Goal: Task Accomplishment & Management: Manage account settings

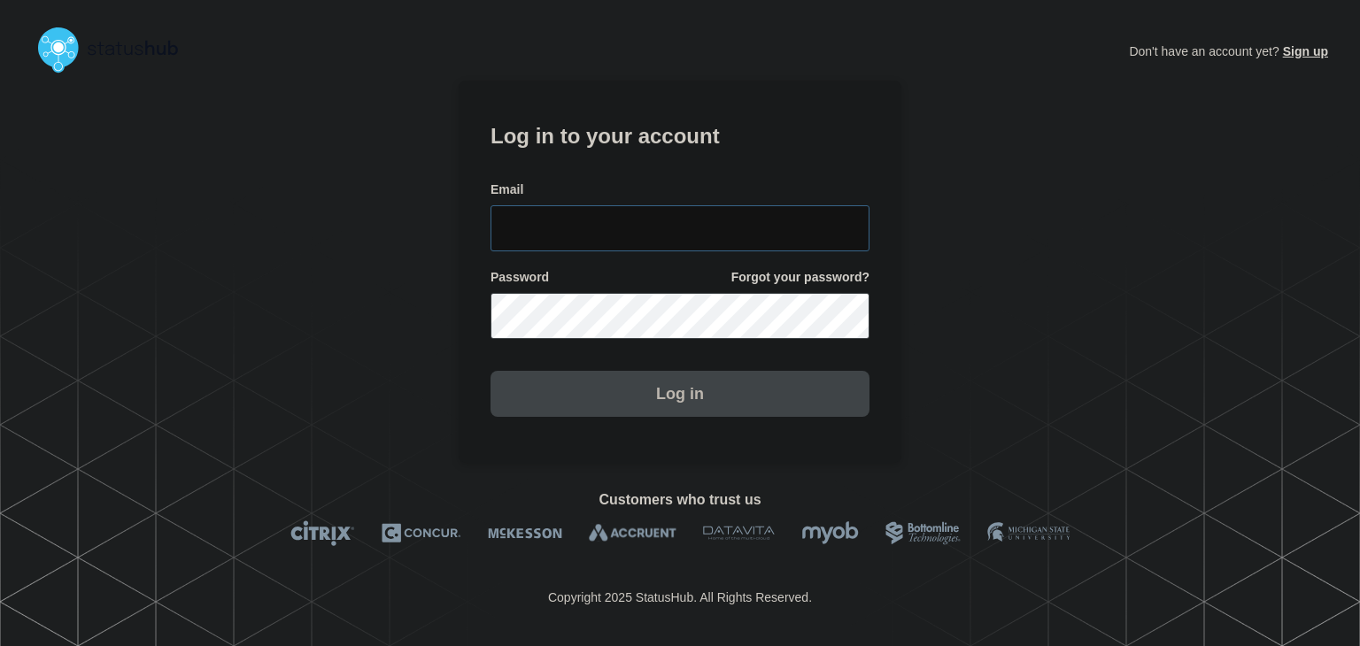
type input "amanda.mckeehan@conexon.us"
click at [662, 412] on button "Log in" at bounding box center [679, 394] width 379 height 46
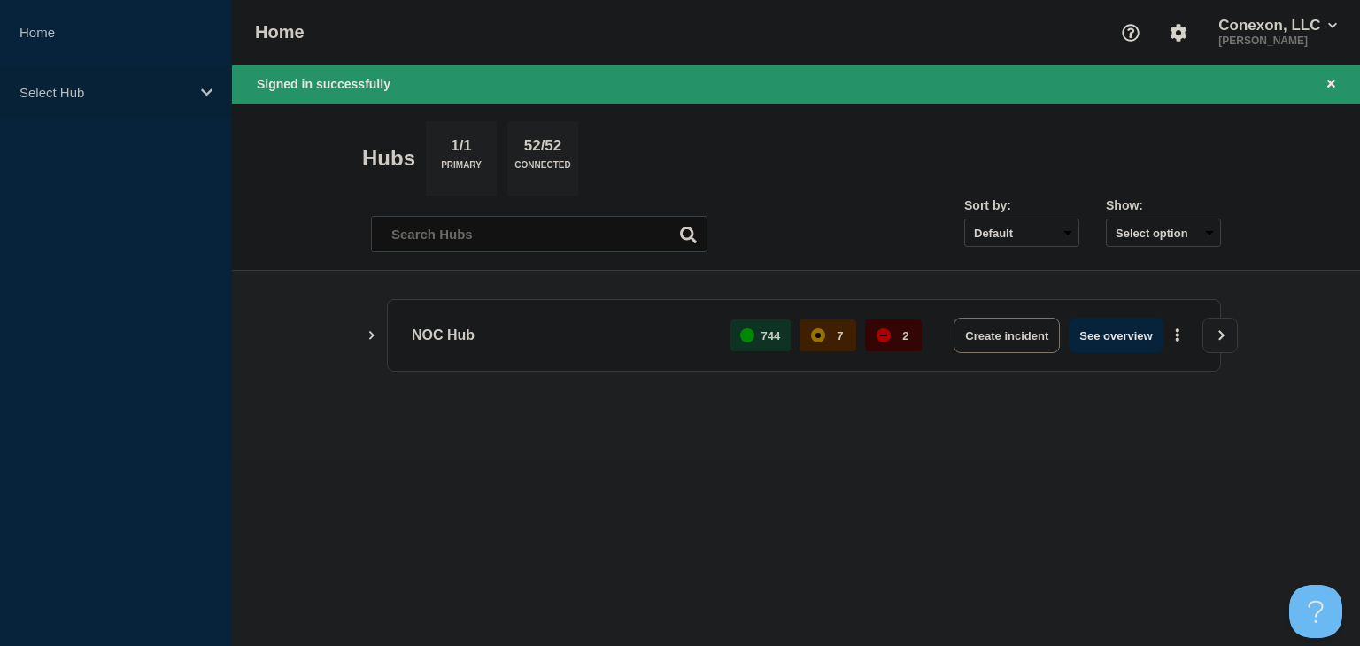
click at [121, 97] on p "Select Hub" at bounding box center [104, 92] width 170 height 15
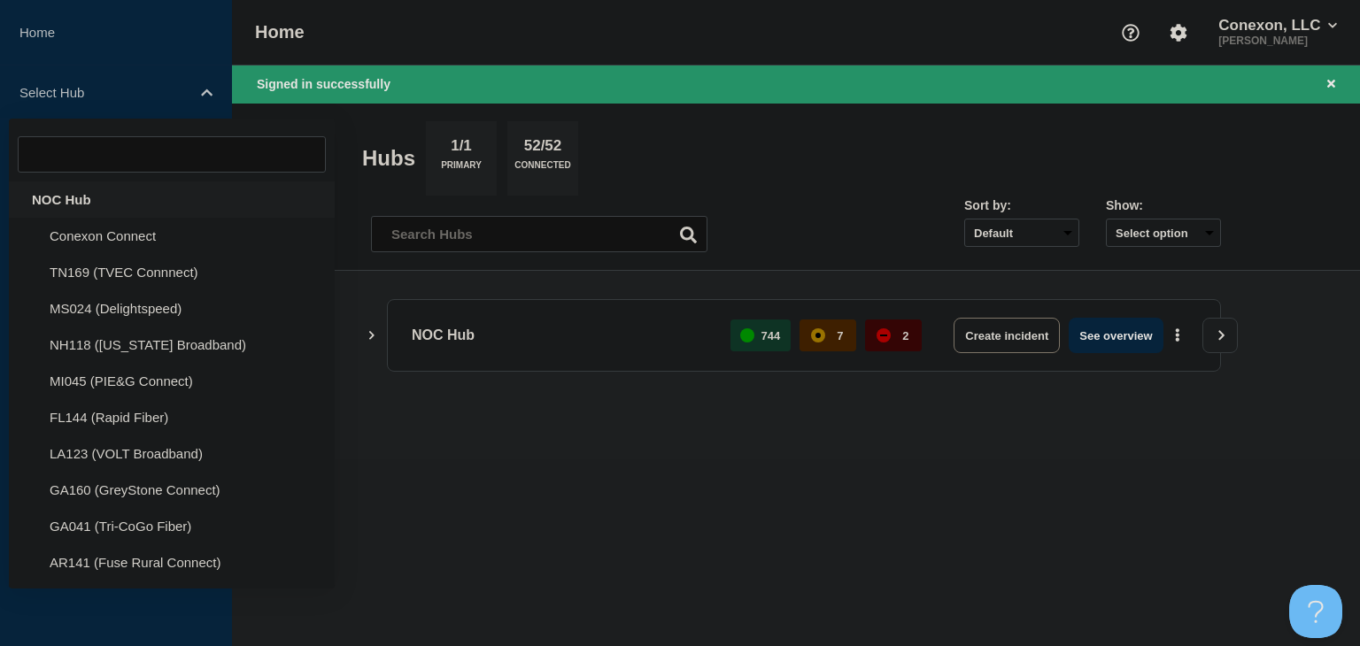
click at [81, 191] on div "NOC Hub" at bounding box center [172, 199] width 326 height 36
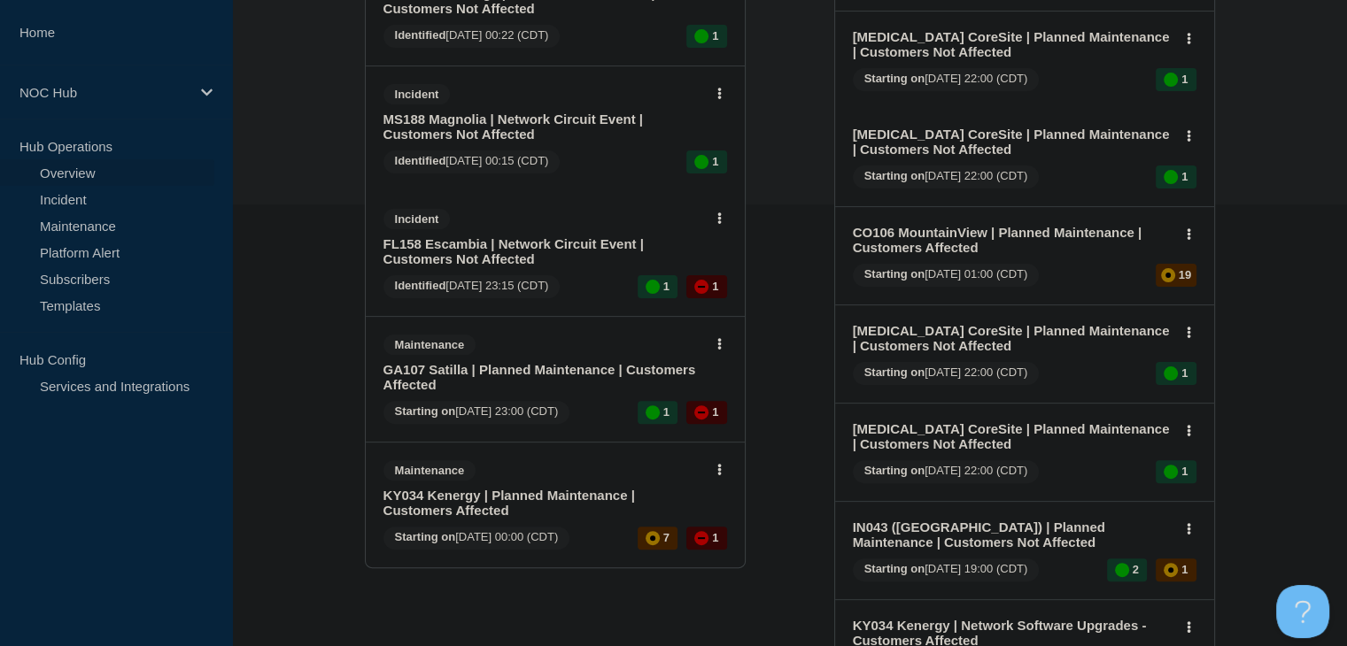
scroll to position [443, 0]
click at [478, 266] on link "FL158 Escambia | Network Circuit Event | Customers Not Affected" at bounding box center [543, 251] width 320 height 30
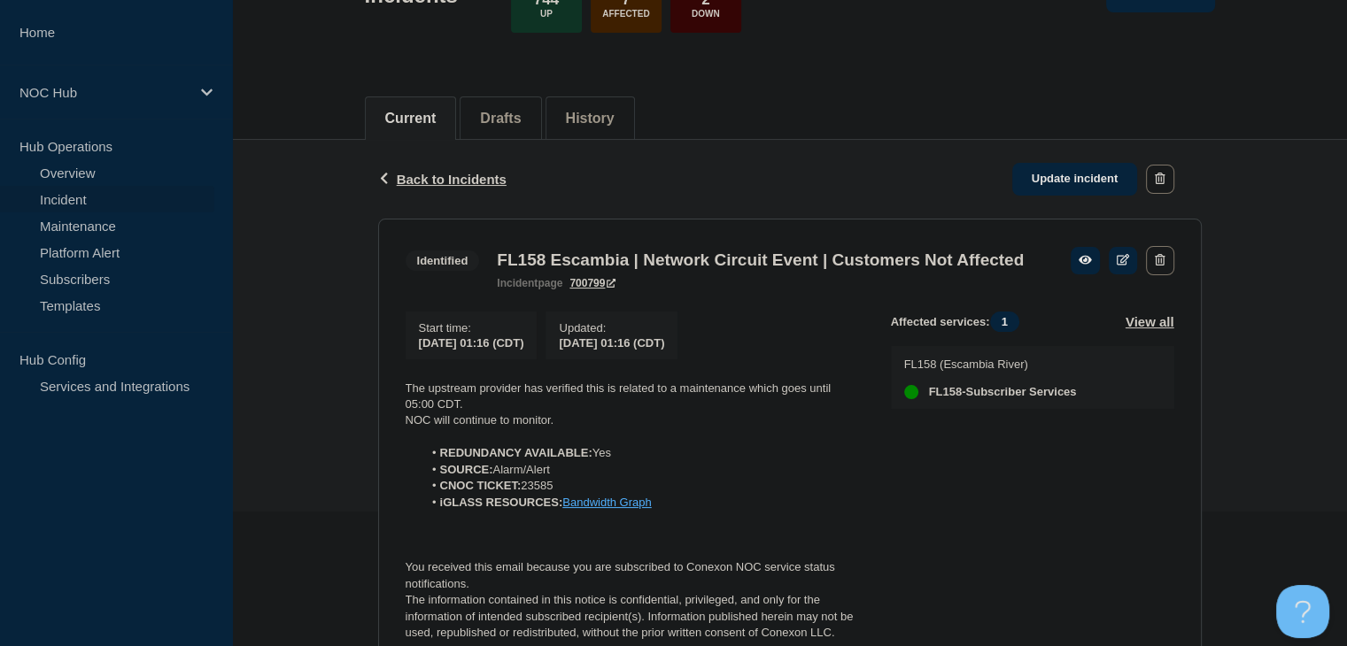
scroll to position [266, 0]
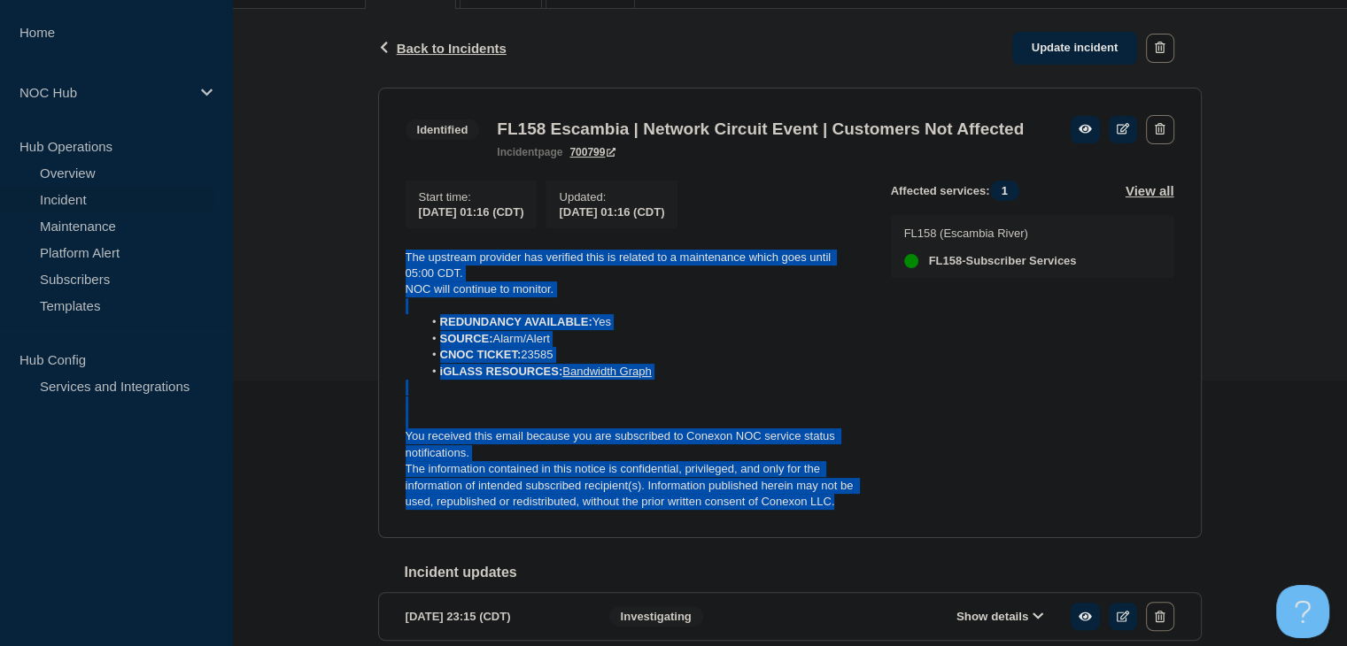
drag, startPoint x: 845, startPoint y: 536, endPoint x: 398, endPoint y: 287, distance: 510.9
click at [398, 287] on section "Identified FL158 Escambia | Network Circuit Event | Customers Not Affected inci…" at bounding box center [789, 313] width 823 height 451
copy div "The upstream provider has verified this is related to a maintenance which goes …"
click at [1057, 53] on link "Update incident" at bounding box center [1075, 48] width 126 height 33
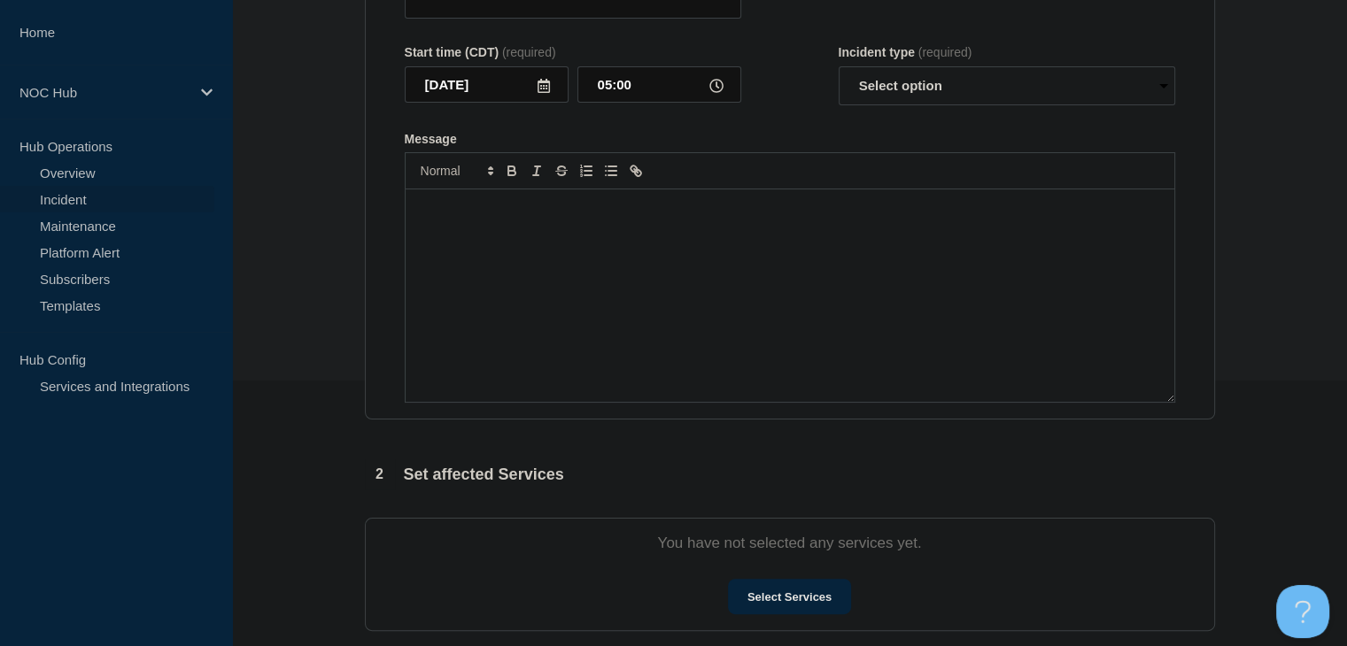
click at [591, 358] on div "Message" at bounding box center [789, 295] width 768 height 212
type input "FL158 Escambia | Network Circuit Event | Customers Not Affected"
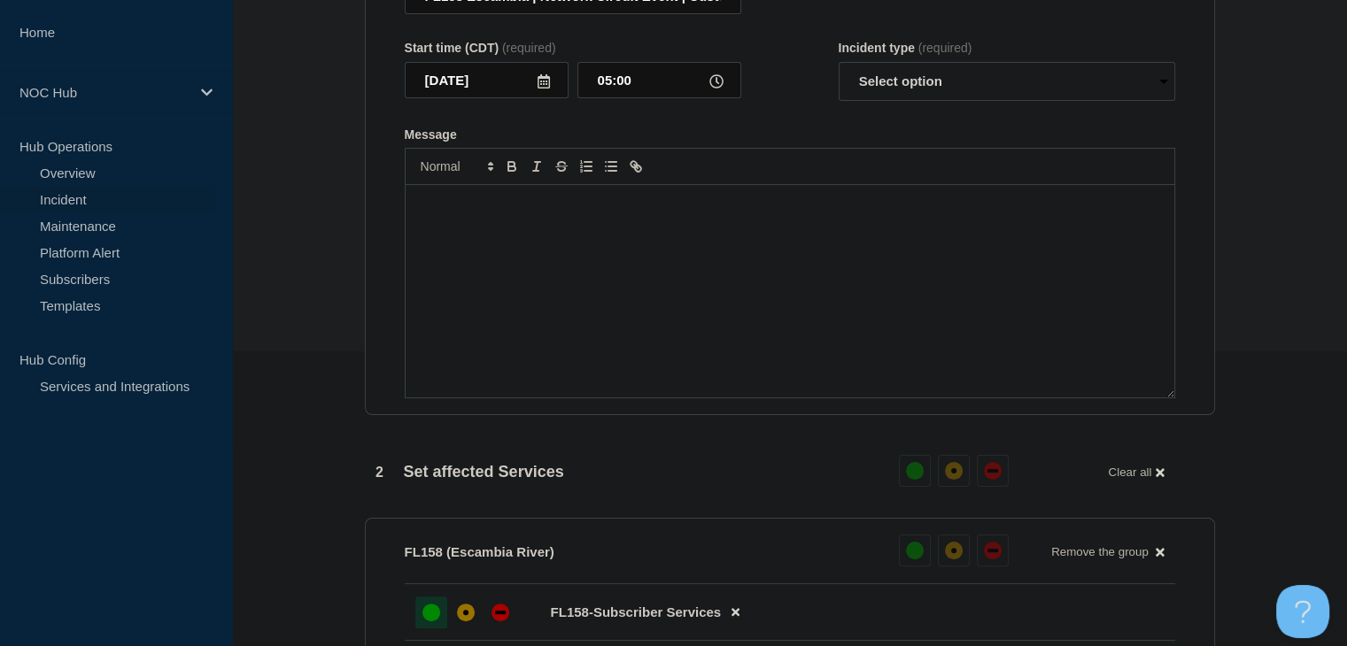
scroll to position [8, 0]
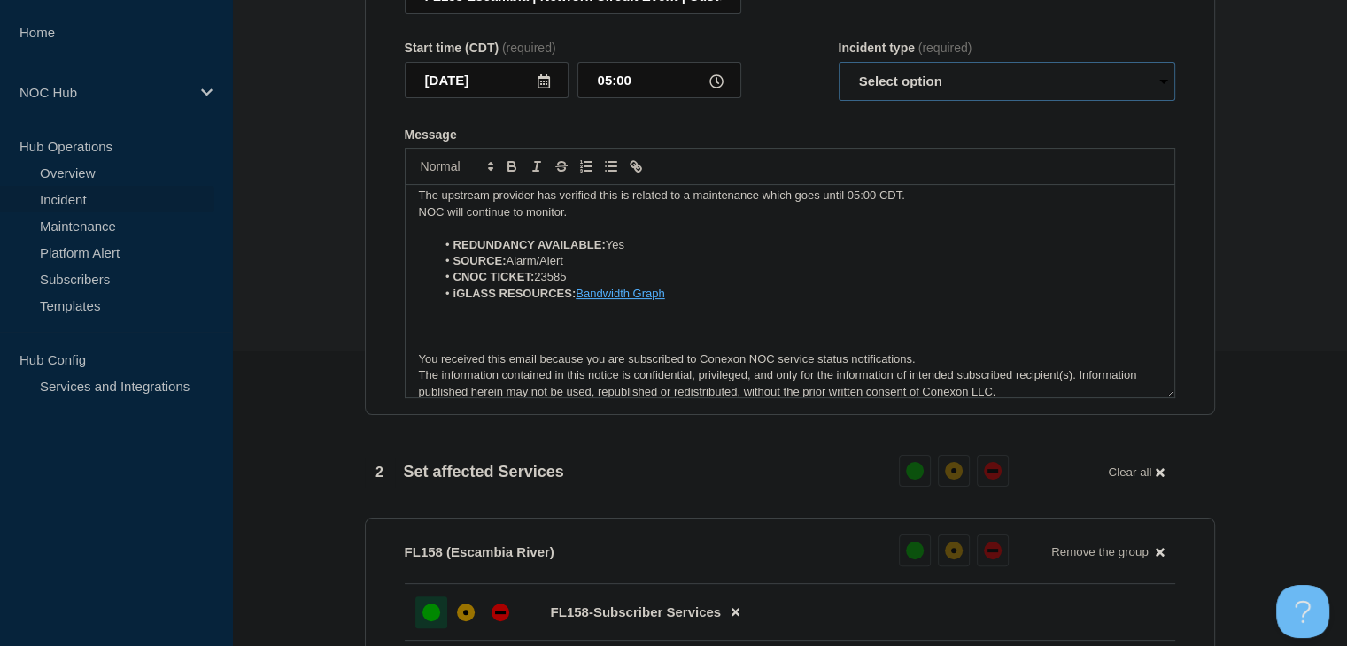
click at [931, 96] on select "Select option Investigating Identified Monitoring Resolved" at bounding box center [1006, 81] width 336 height 39
select select "resolved"
click at [838, 72] on select "Select option Investigating Identified Monitoring Resolved" at bounding box center [1006, 81] width 336 height 39
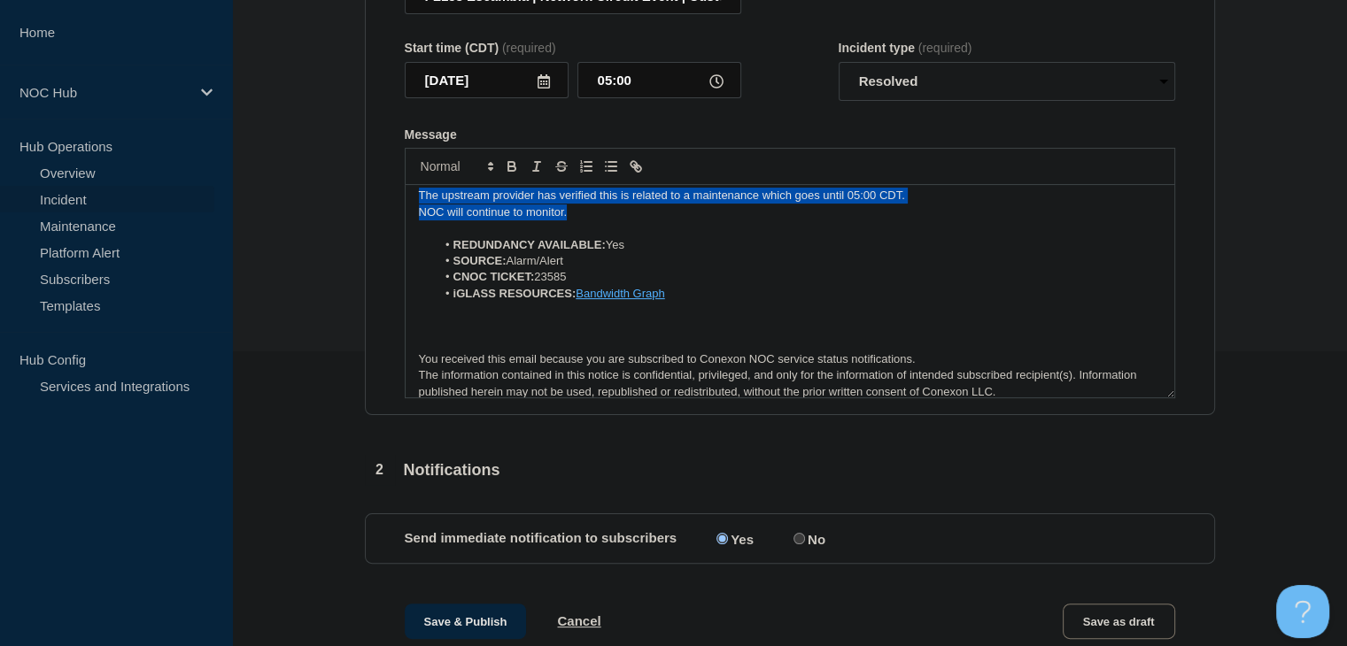
scroll to position [0, 0]
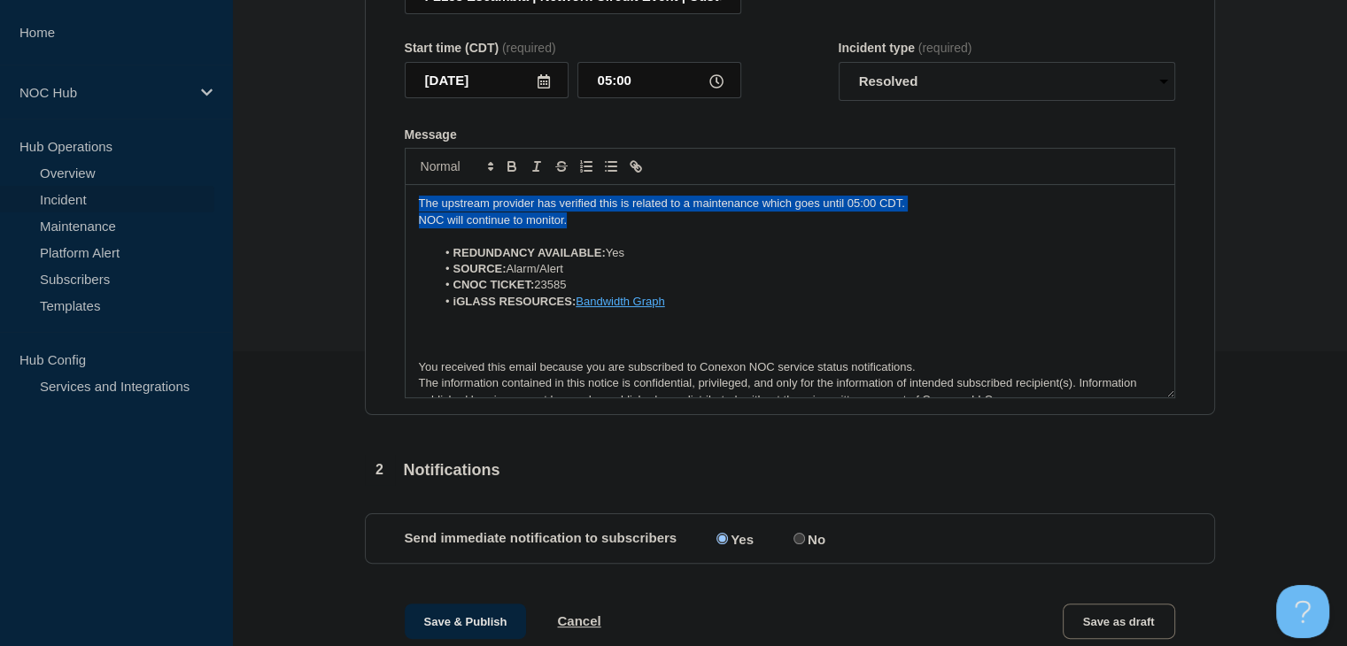
drag, startPoint x: 492, startPoint y: 203, endPoint x: 337, endPoint y: 174, distance: 157.5
click at [337, 174] on section "1 Provide details Title (required) FL158 Escambia | Network Circuit Event | Cus…" at bounding box center [789, 383] width 1115 height 1003
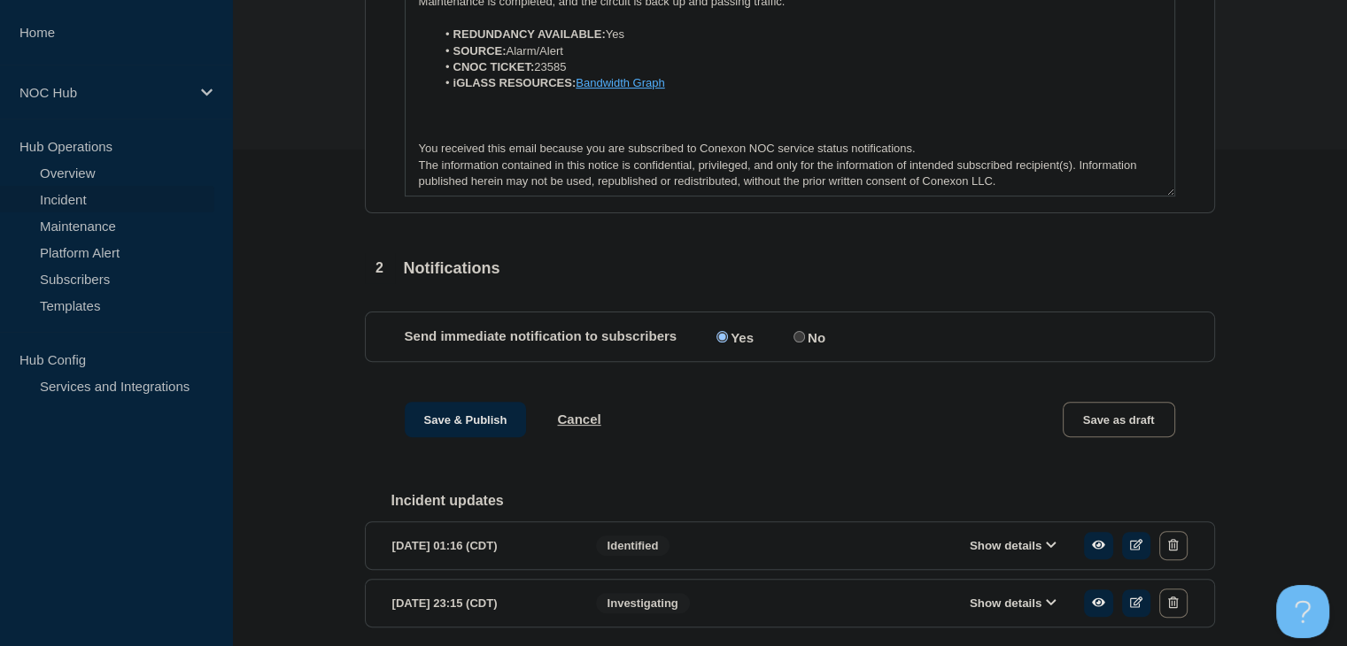
scroll to position [575, 0]
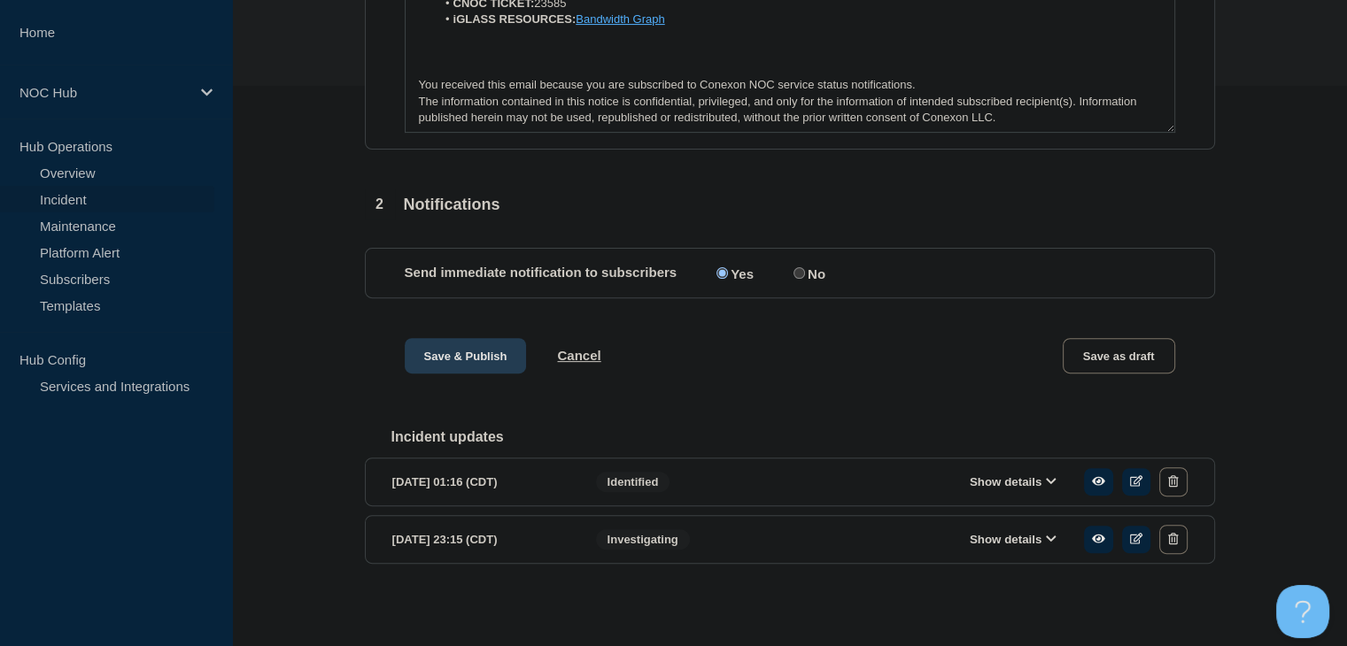
click at [450, 362] on button "Save & Publish" at bounding box center [466, 355] width 122 height 35
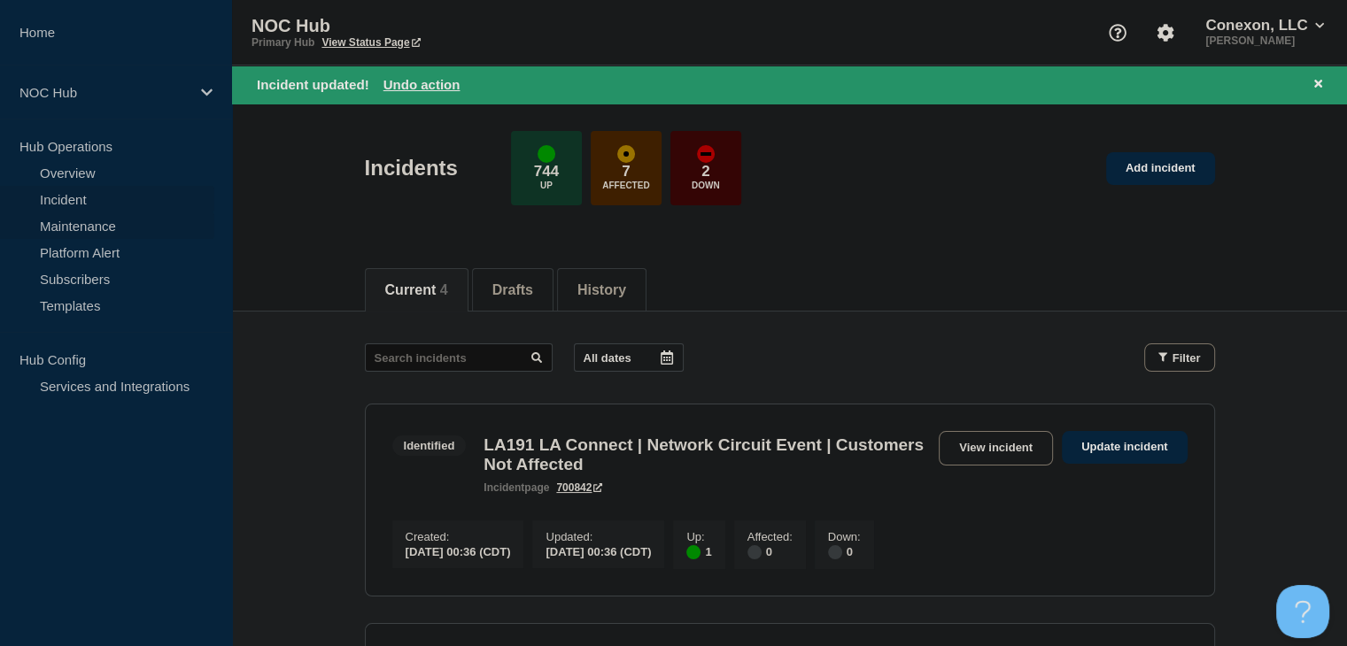
click at [94, 228] on link "Maintenance" at bounding box center [107, 225] width 214 height 27
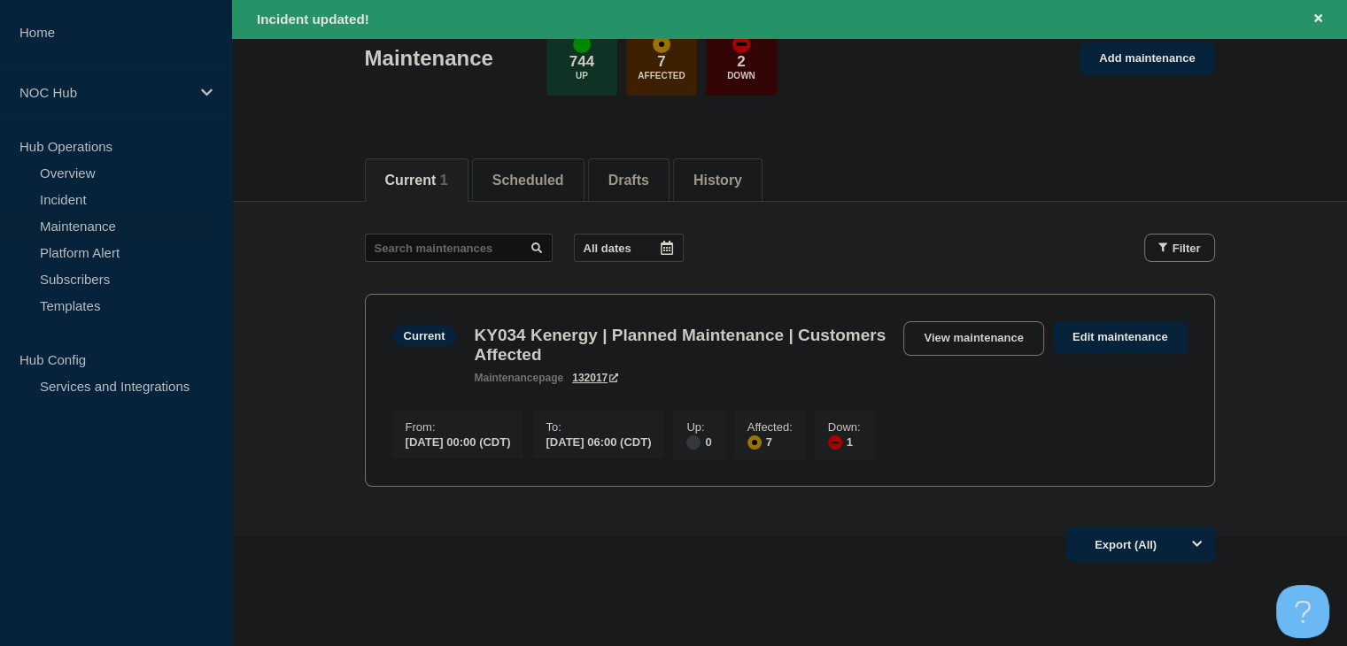
scroll to position [196, 0]
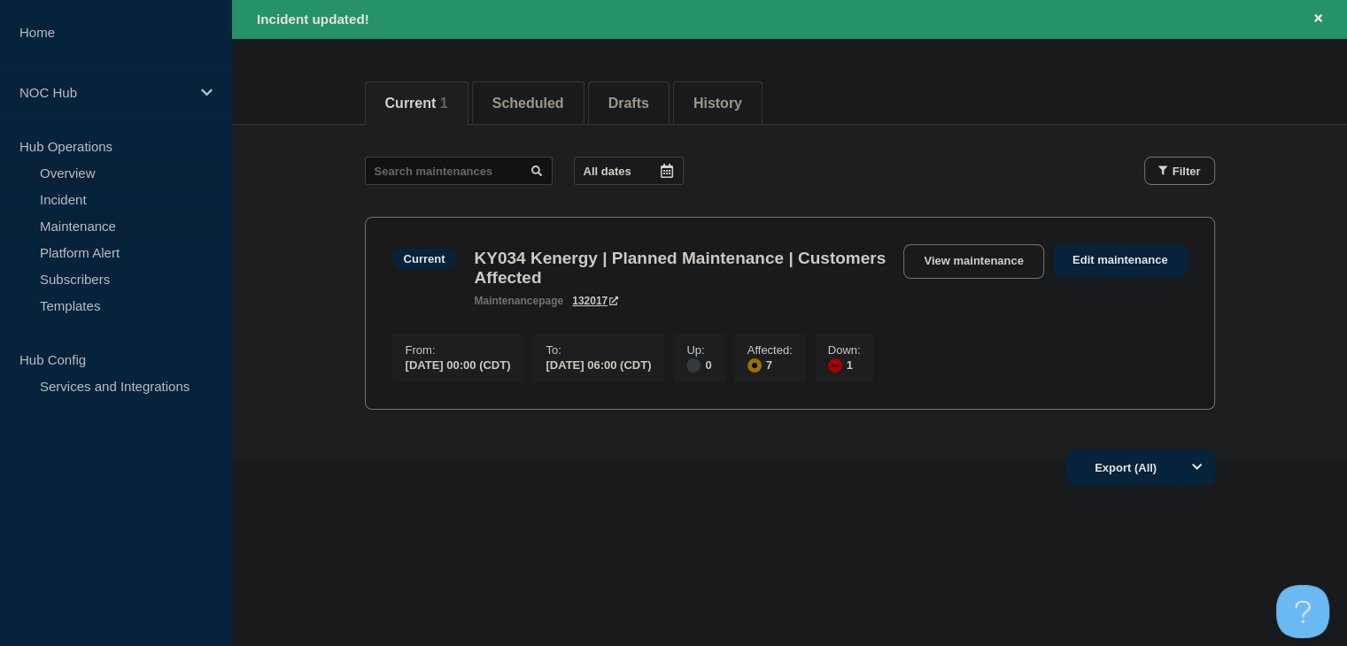
click at [62, 178] on link "Overview" at bounding box center [107, 172] width 214 height 27
